Goal: Transaction & Acquisition: Book appointment/travel/reservation

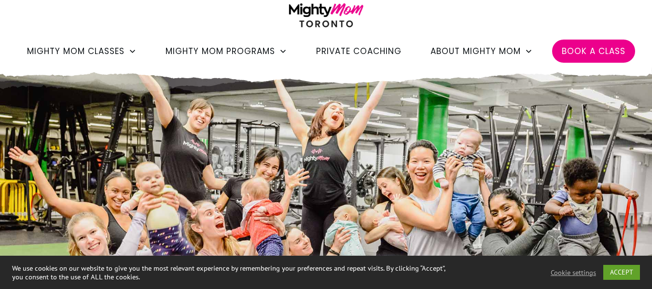
scroll to position [44, 0]
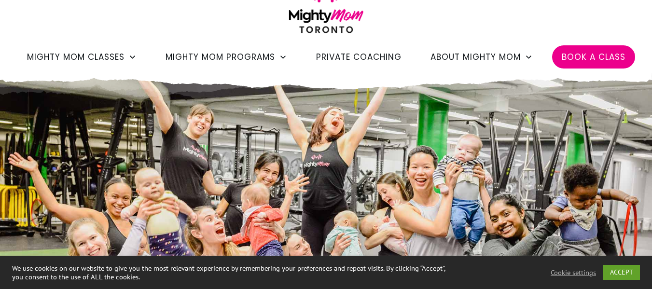
click at [602, 59] on span "Book a Class" at bounding box center [594, 57] width 64 height 16
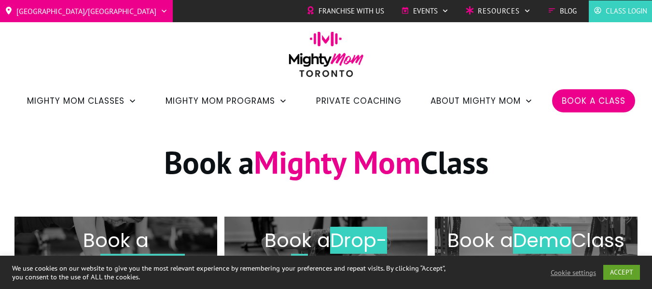
scroll to position [126, 0]
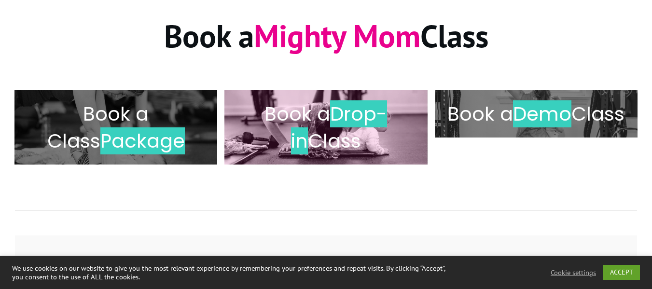
click at [345, 127] on h2 "Book a Drop-in Class" at bounding box center [326, 127] width 182 height 54
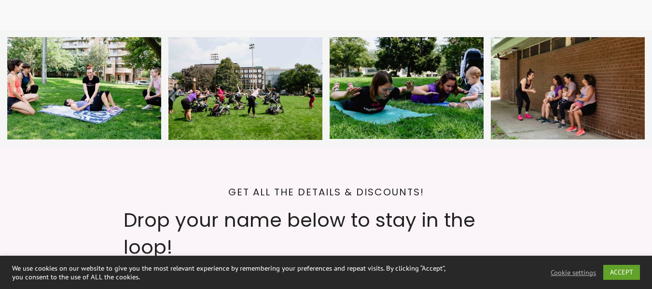
scroll to position [4460, 0]
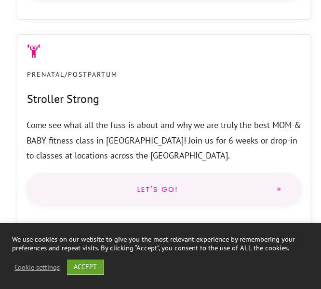
scroll to position [1283, 0]
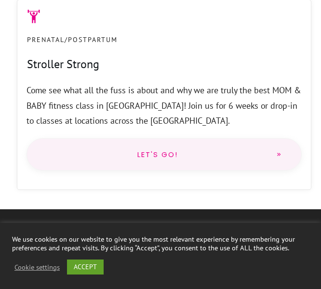
click at [200, 138] on link "Let's go!" at bounding box center [165, 154] width 276 height 33
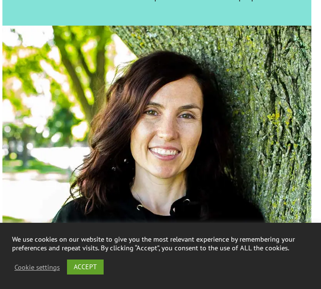
scroll to position [2583, 0]
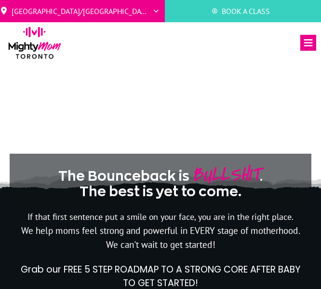
scroll to position [1283, 0]
